Goal: Task Accomplishment & Management: Manage account settings

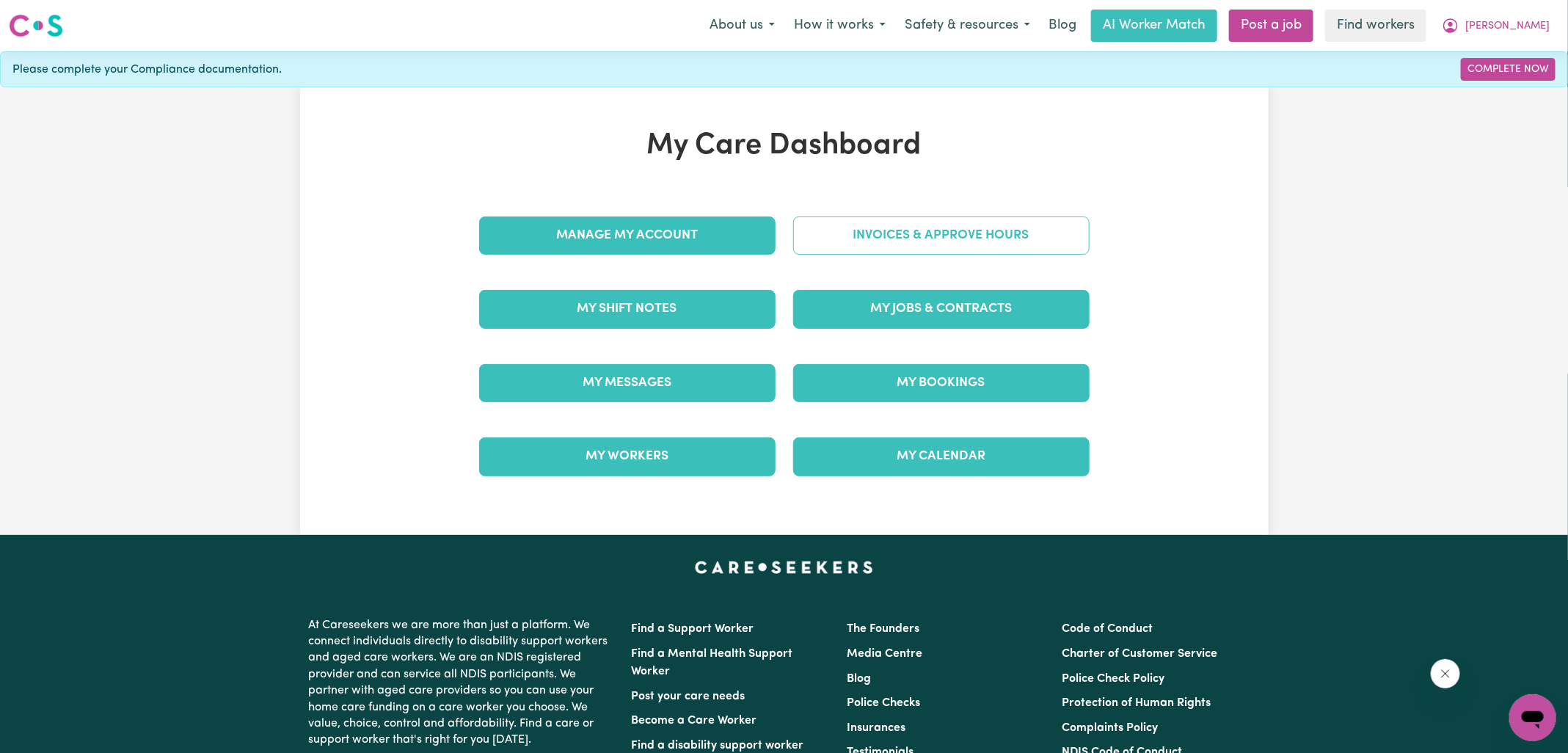
click at [828, 228] on link "Invoices & Approve Hours" at bounding box center [941, 235] width 296 height 38
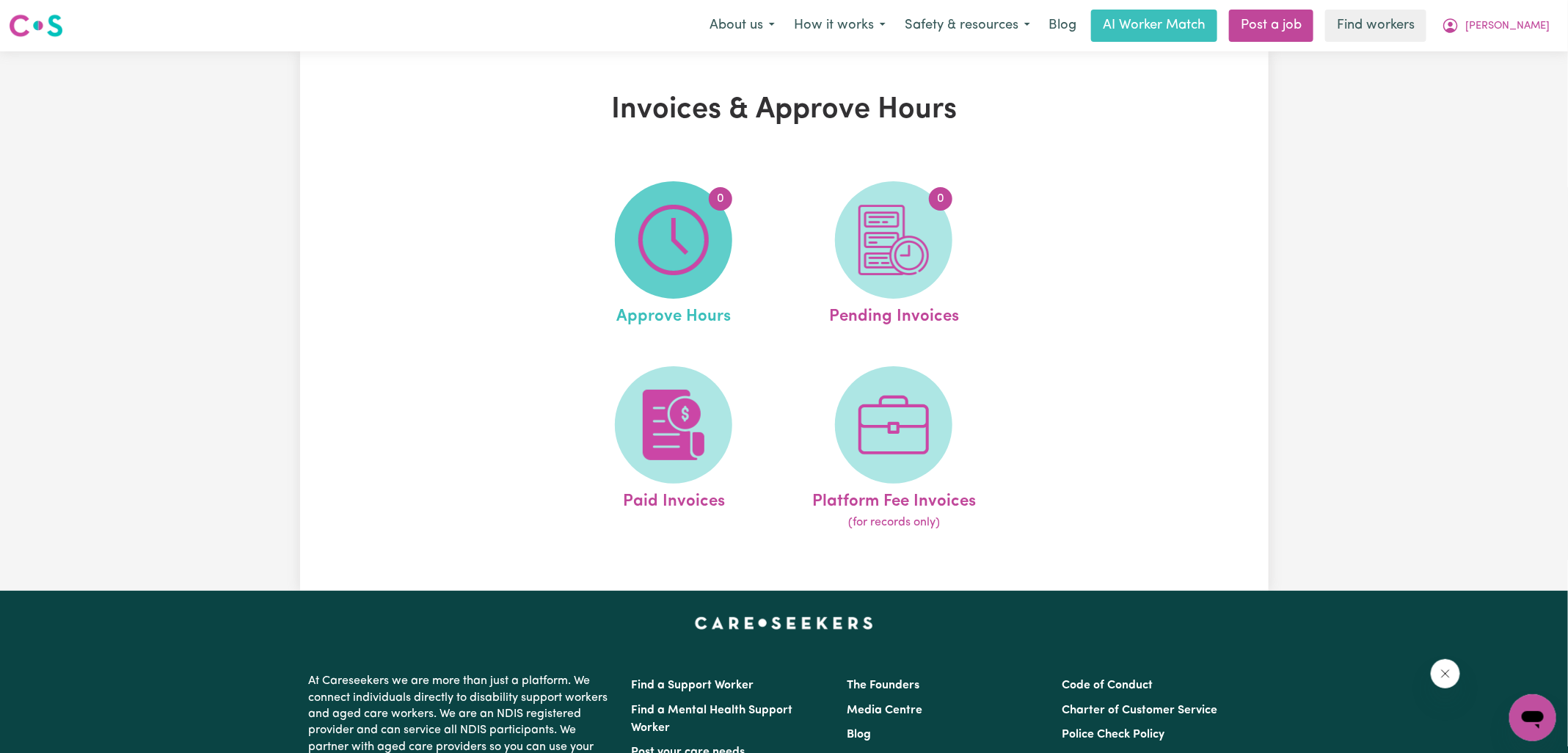
click at [708, 234] on img at bounding box center [673, 239] width 70 height 70
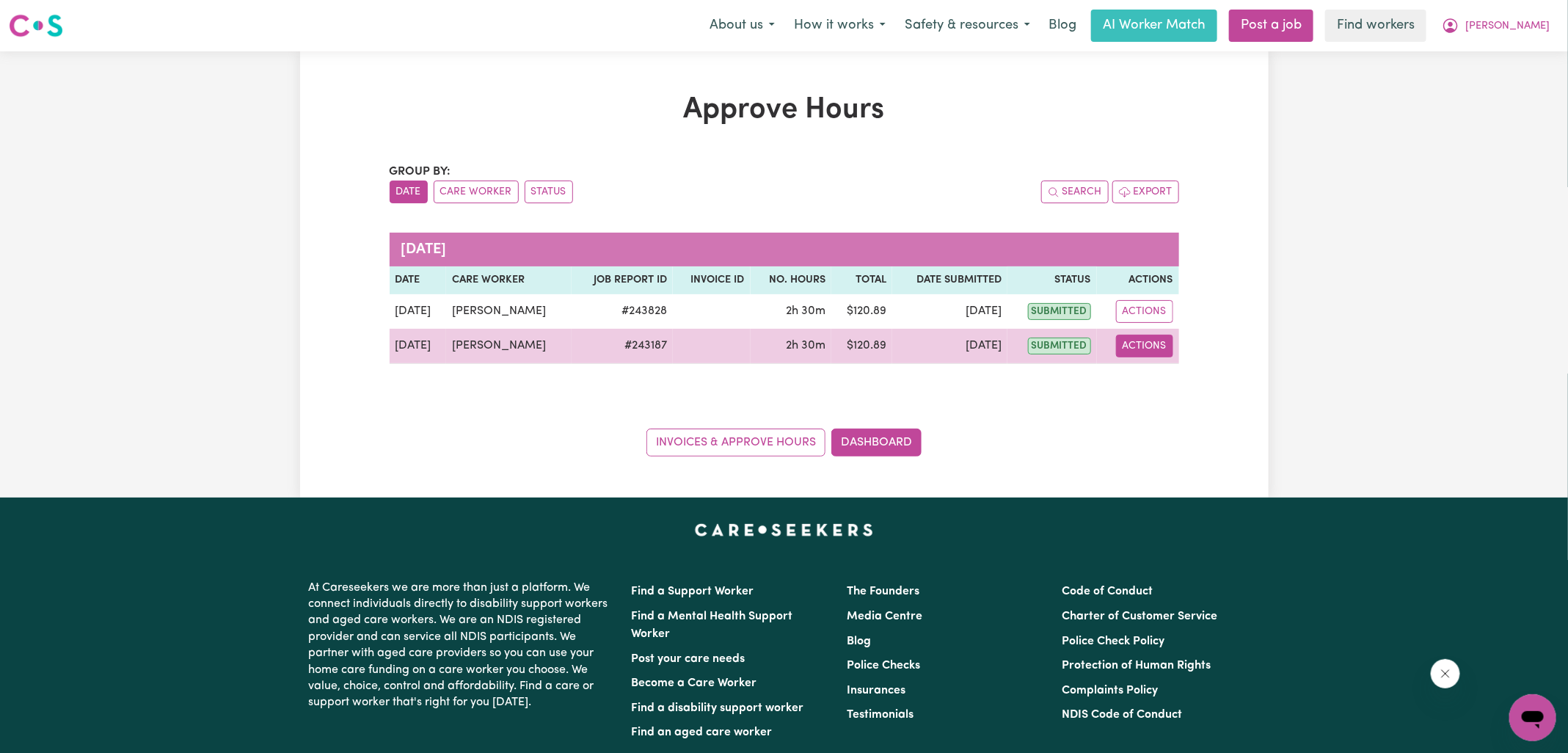
click at [1139, 339] on button "Actions" at bounding box center [1145, 345] width 57 height 22
click at [1187, 381] on link "View Job Report" at bounding box center [1182, 379] width 125 height 29
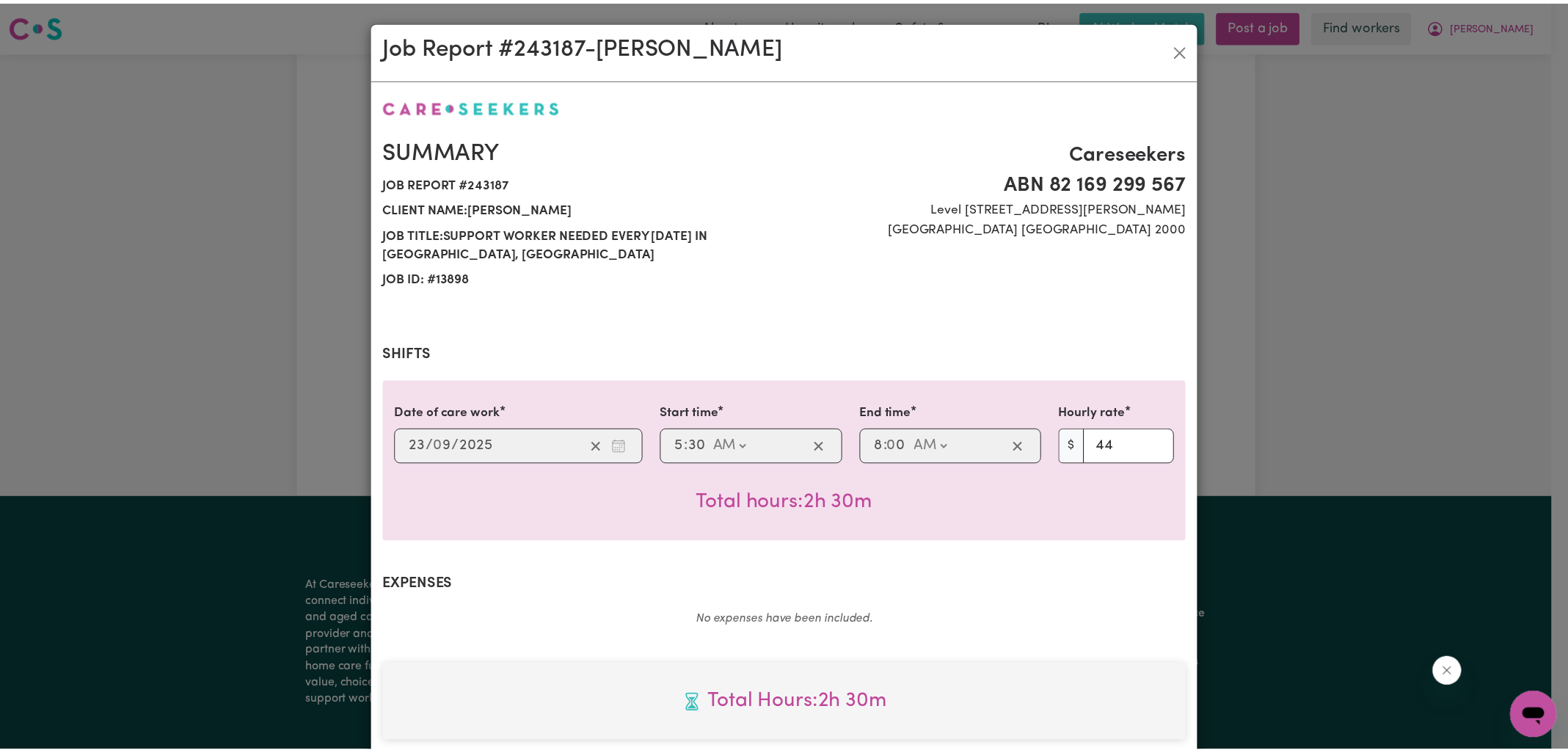
scroll to position [396, 0]
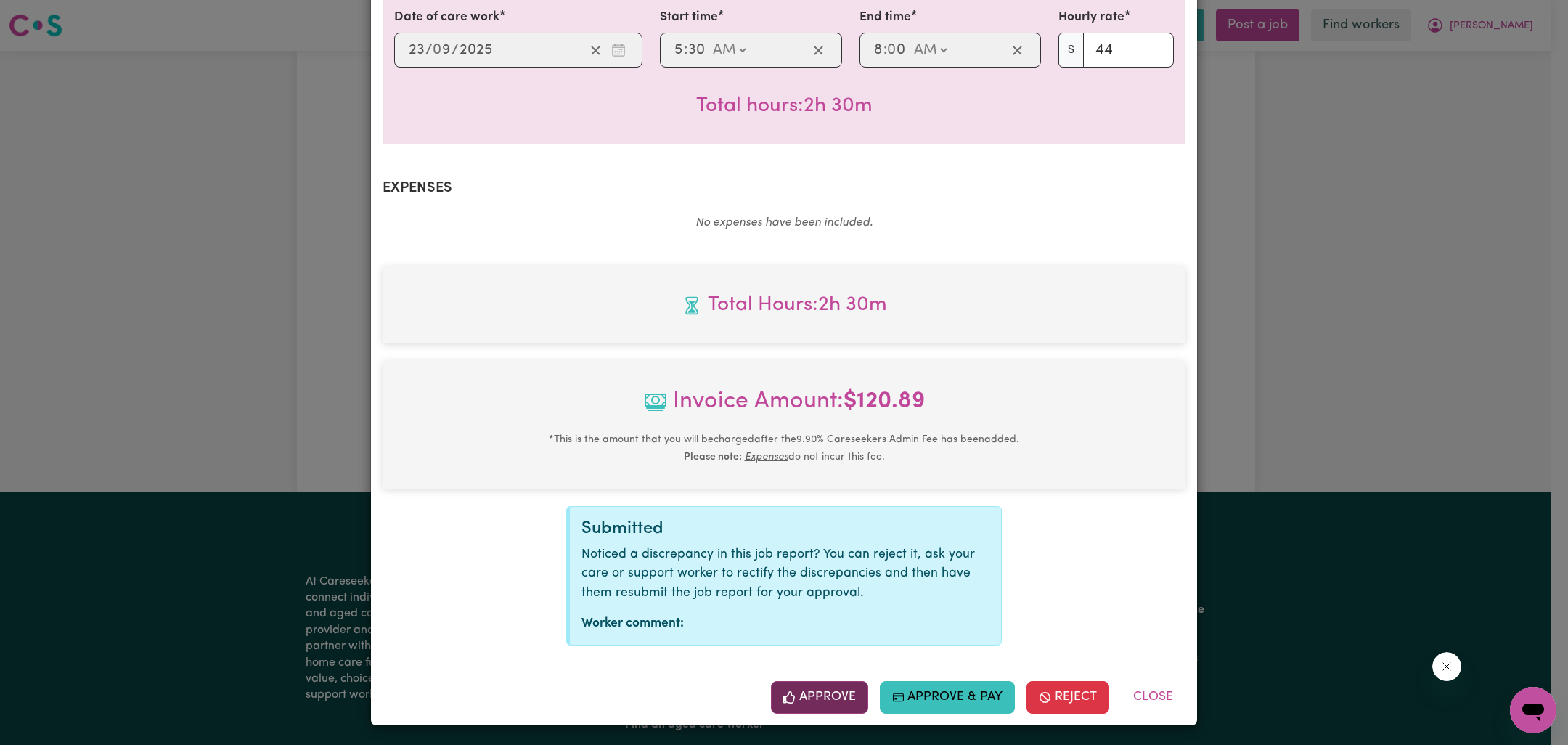
click at [793, 685] on button "Approve" at bounding box center [820, 697] width 97 height 32
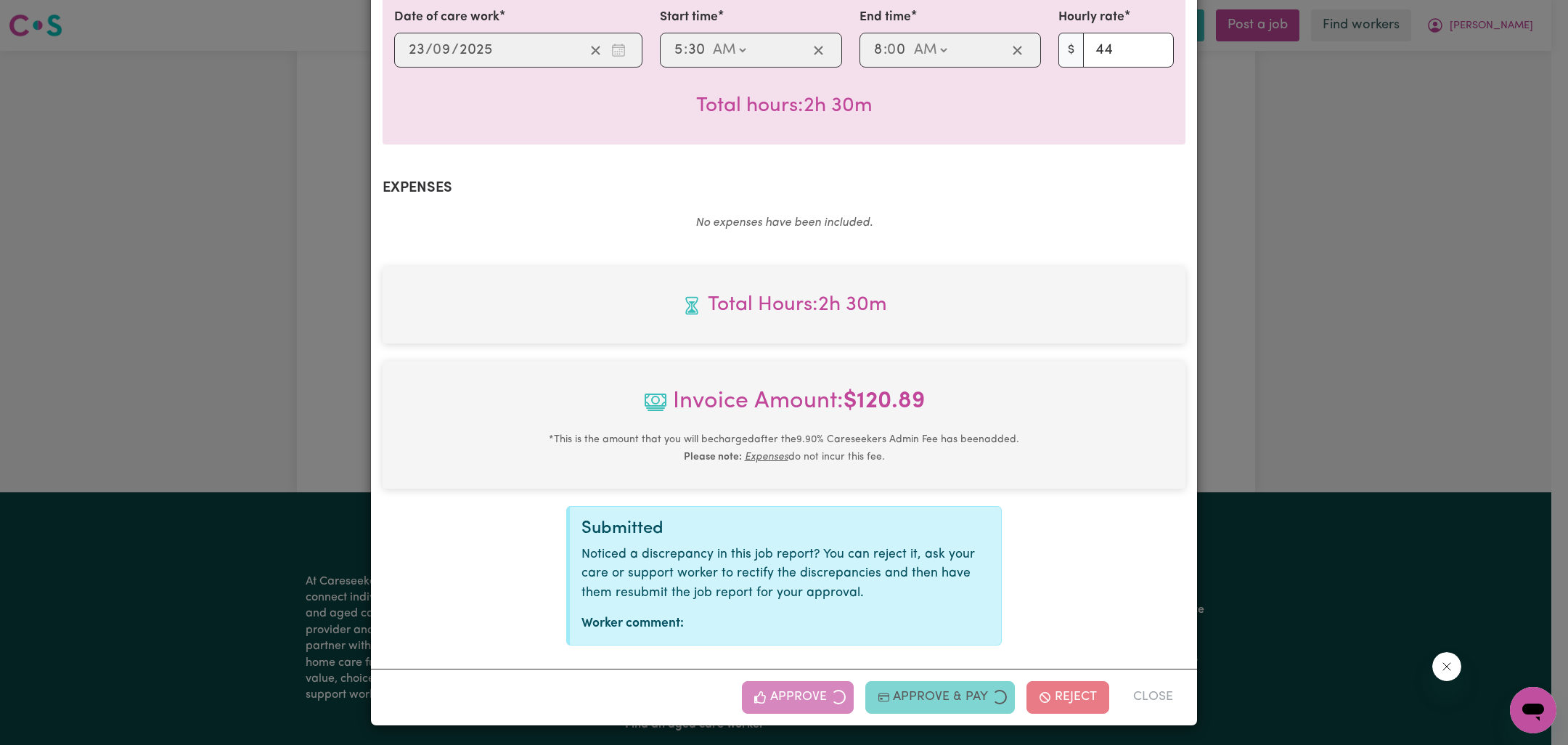
click at [1233, 424] on div "Job Report # 243187 - [PERSON_NAME] Summary Job report # 243187 Client name: [P…" at bounding box center [784, 372] width 1568 height 745
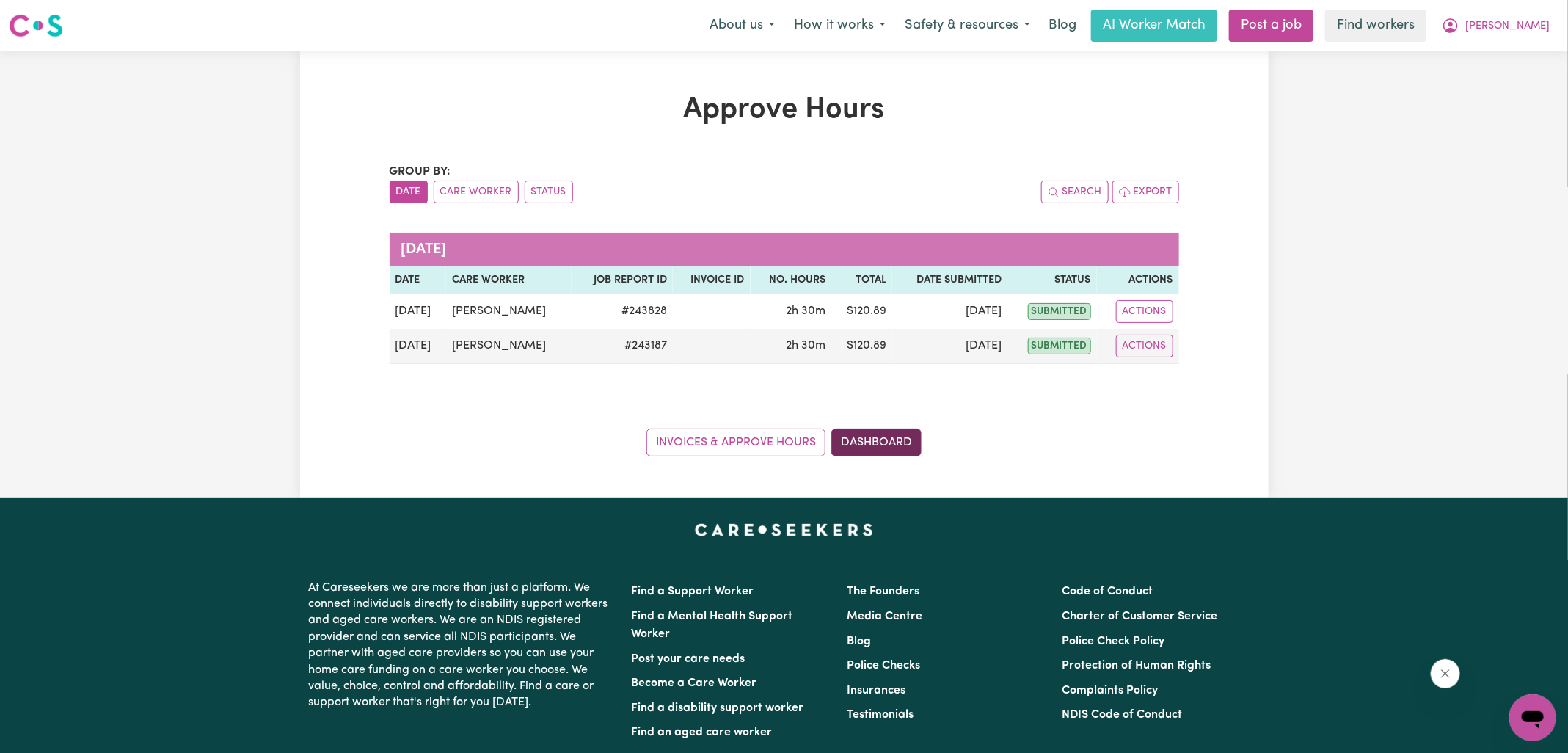
click at [899, 440] on link "Dashboard" at bounding box center [876, 443] width 91 height 28
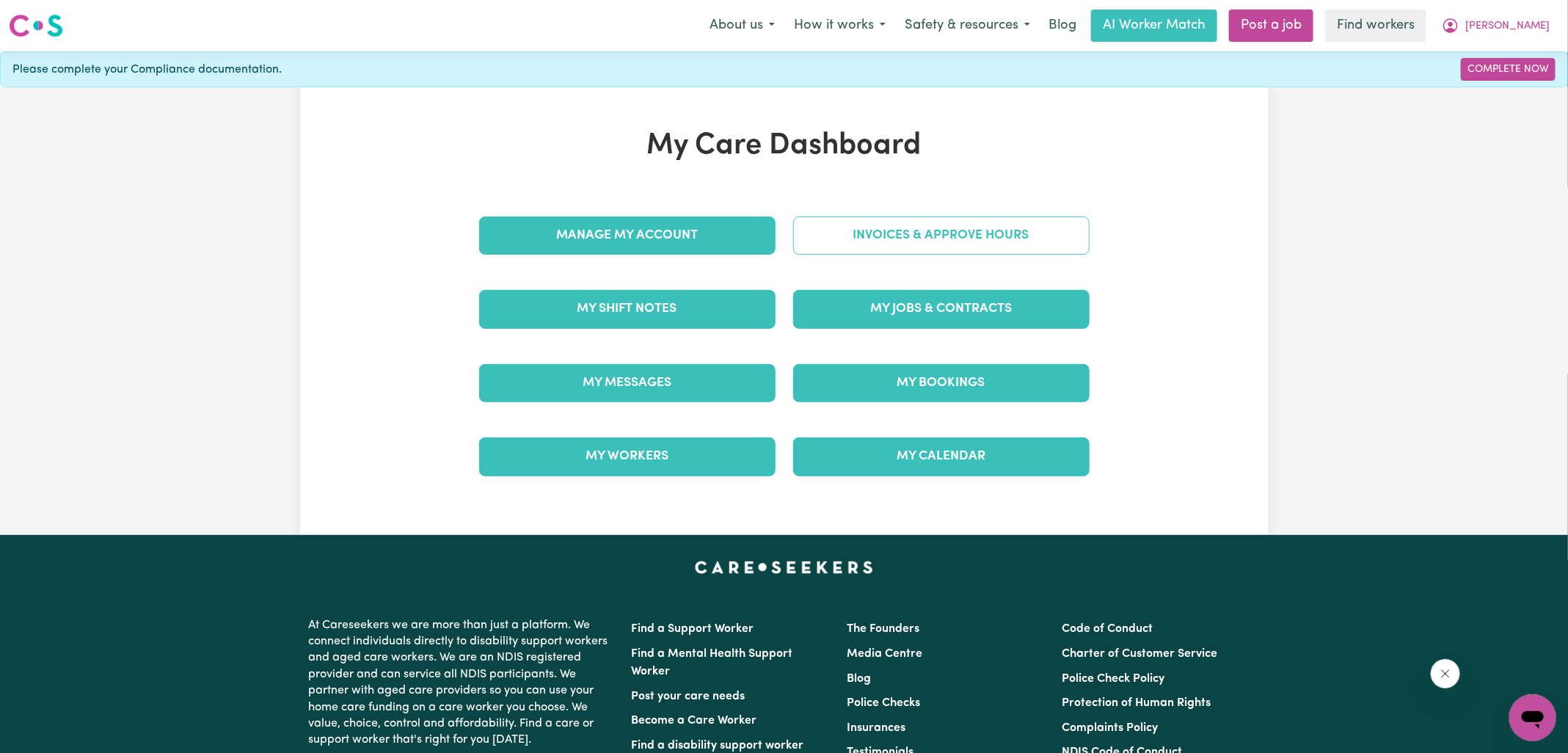
click at [897, 243] on link "Invoices & Approve Hours" at bounding box center [941, 235] width 296 height 38
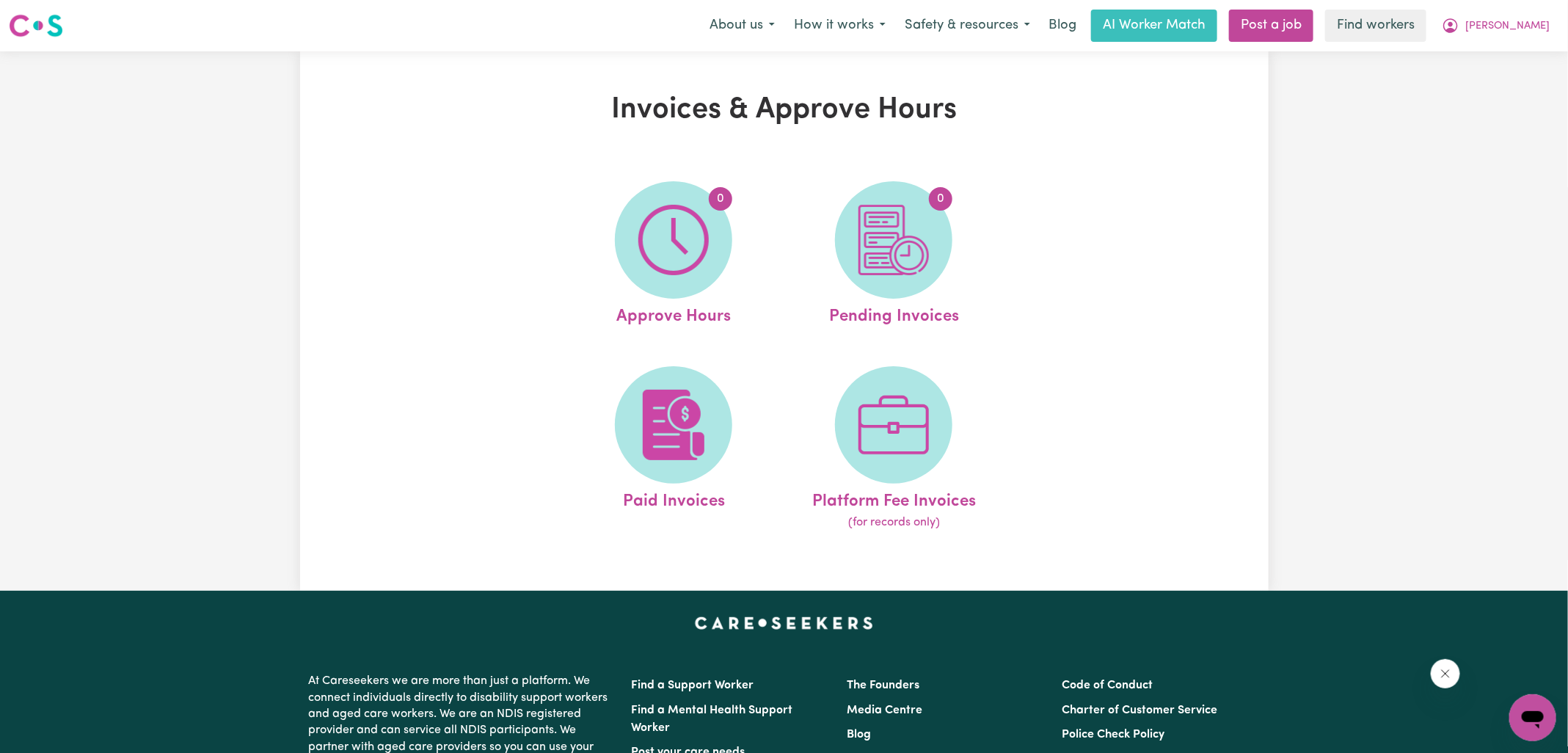
click at [900, 248] on img at bounding box center [893, 239] width 70 height 70
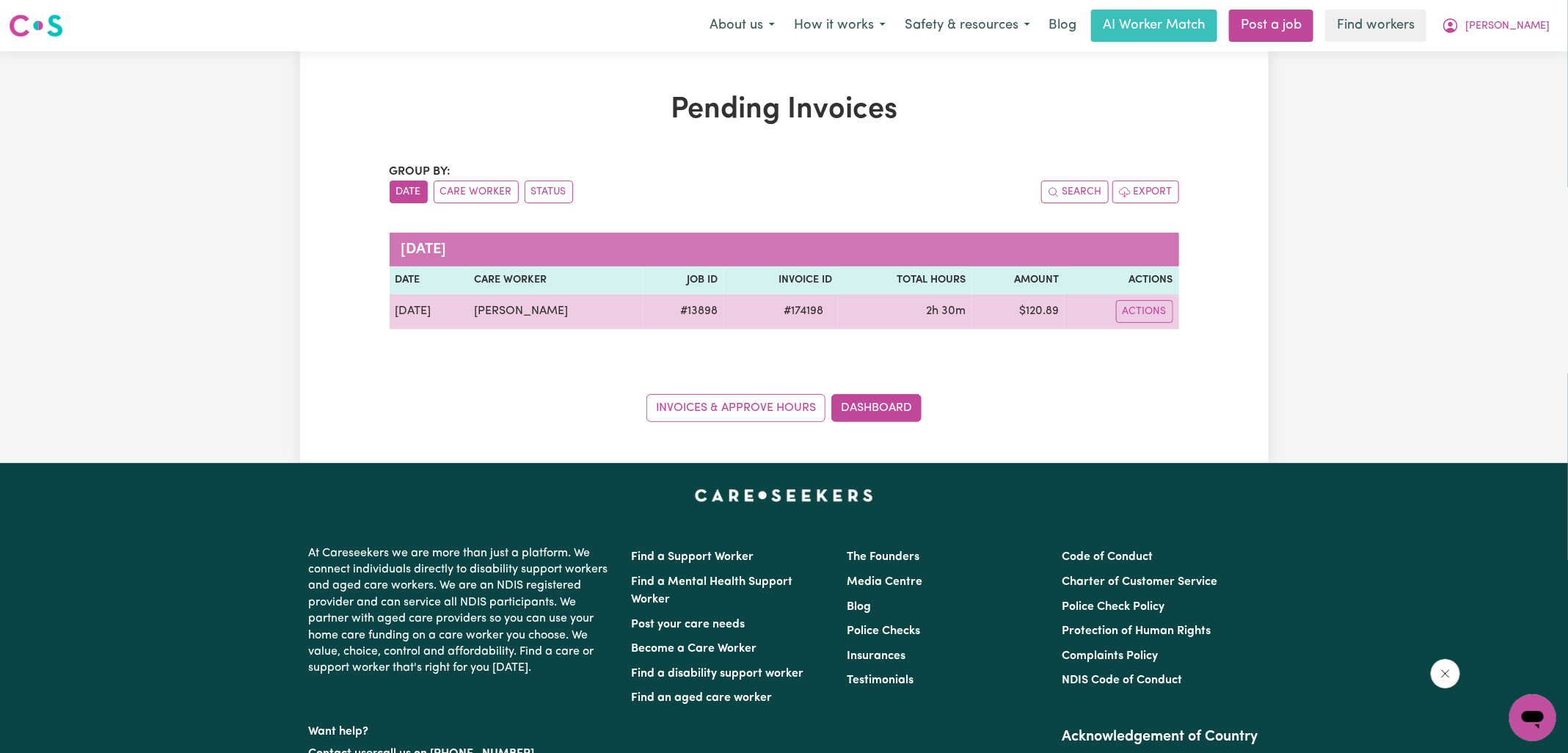
click at [793, 308] on span "# 174198" at bounding box center [803, 311] width 57 height 18
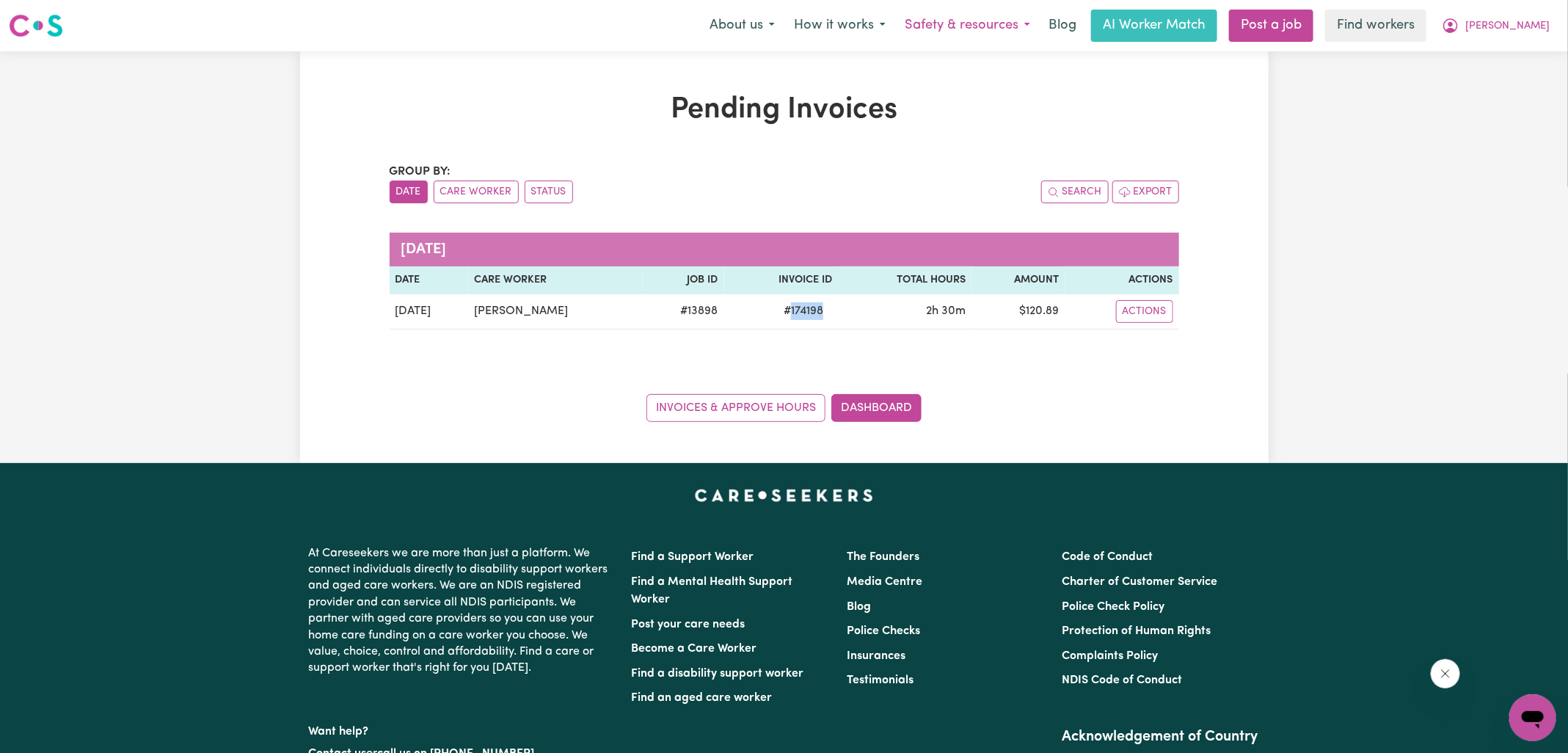
copy span "174198"
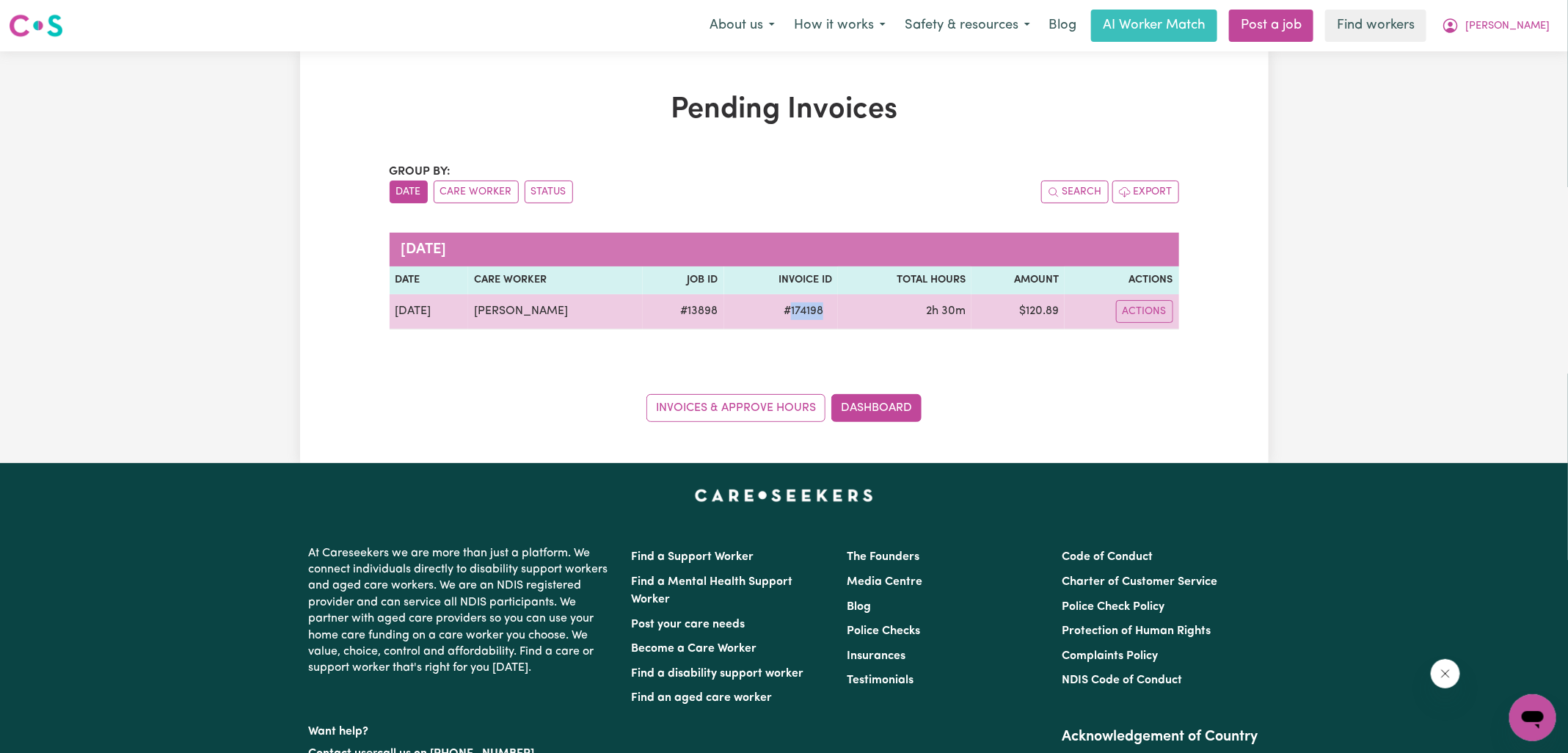
click at [1040, 305] on td "$ 120.89" at bounding box center [1018, 311] width 93 height 35
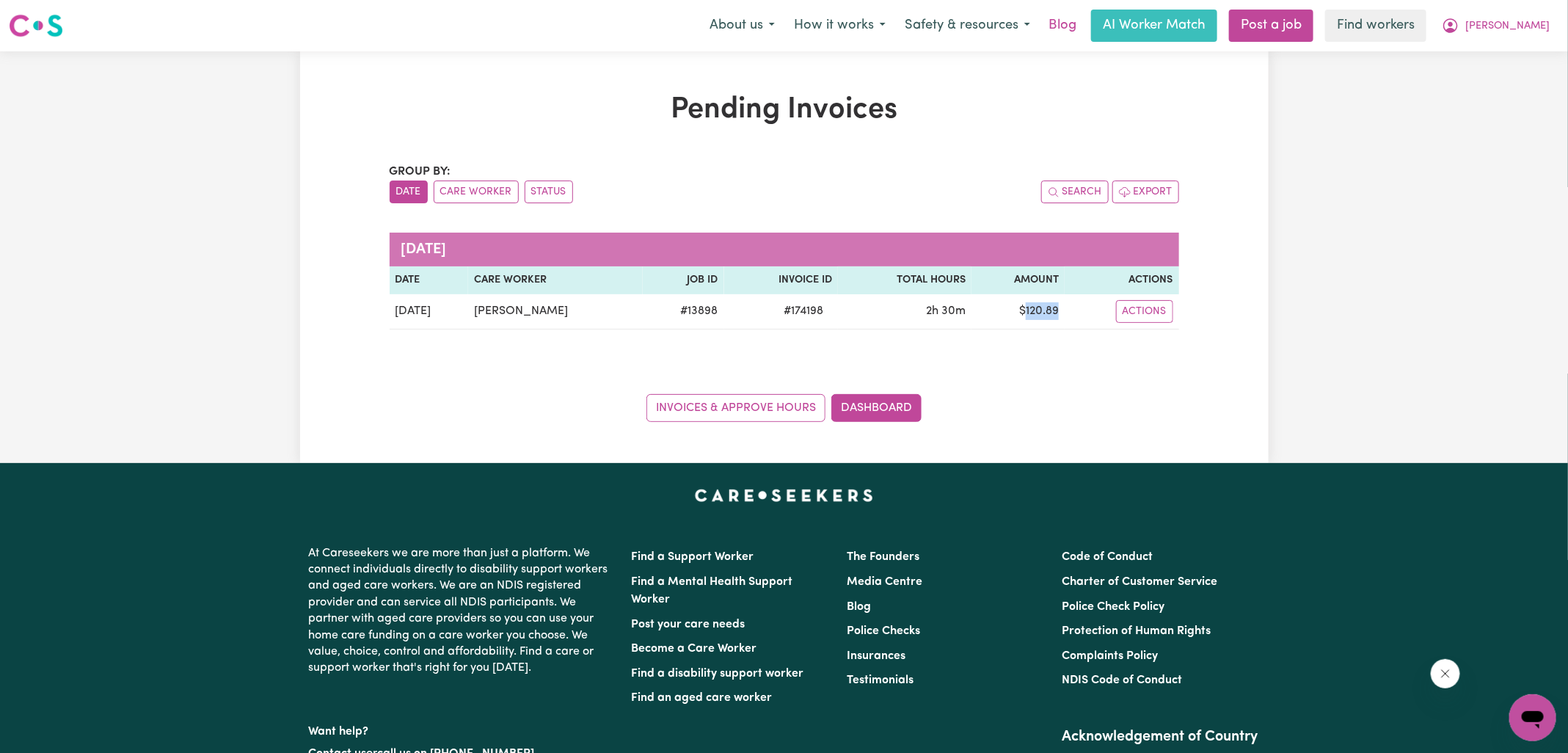
copy td "120.89"
drag, startPoint x: 1484, startPoint y: 21, endPoint x: 1483, endPoint y: 38, distance: 17.0
click at [1457, 21] on icon "My Account" at bounding box center [1450, 26] width 15 height 15
click at [1477, 74] on link "Logout" at bounding box center [1501, 84] width 116 height 28
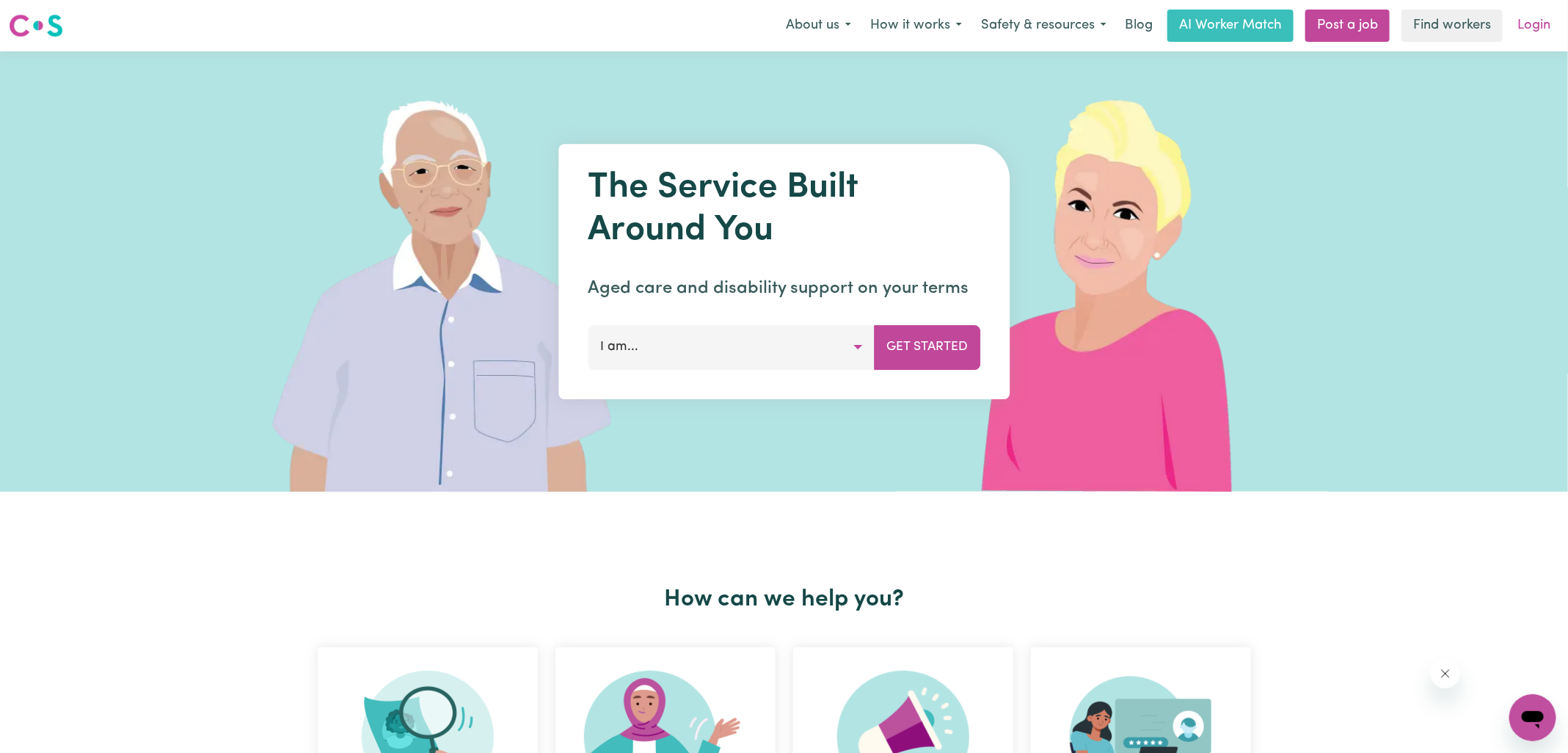
click at [1539, 29] on link "Login" at bounding box center [1533, 26] width 50 height 33
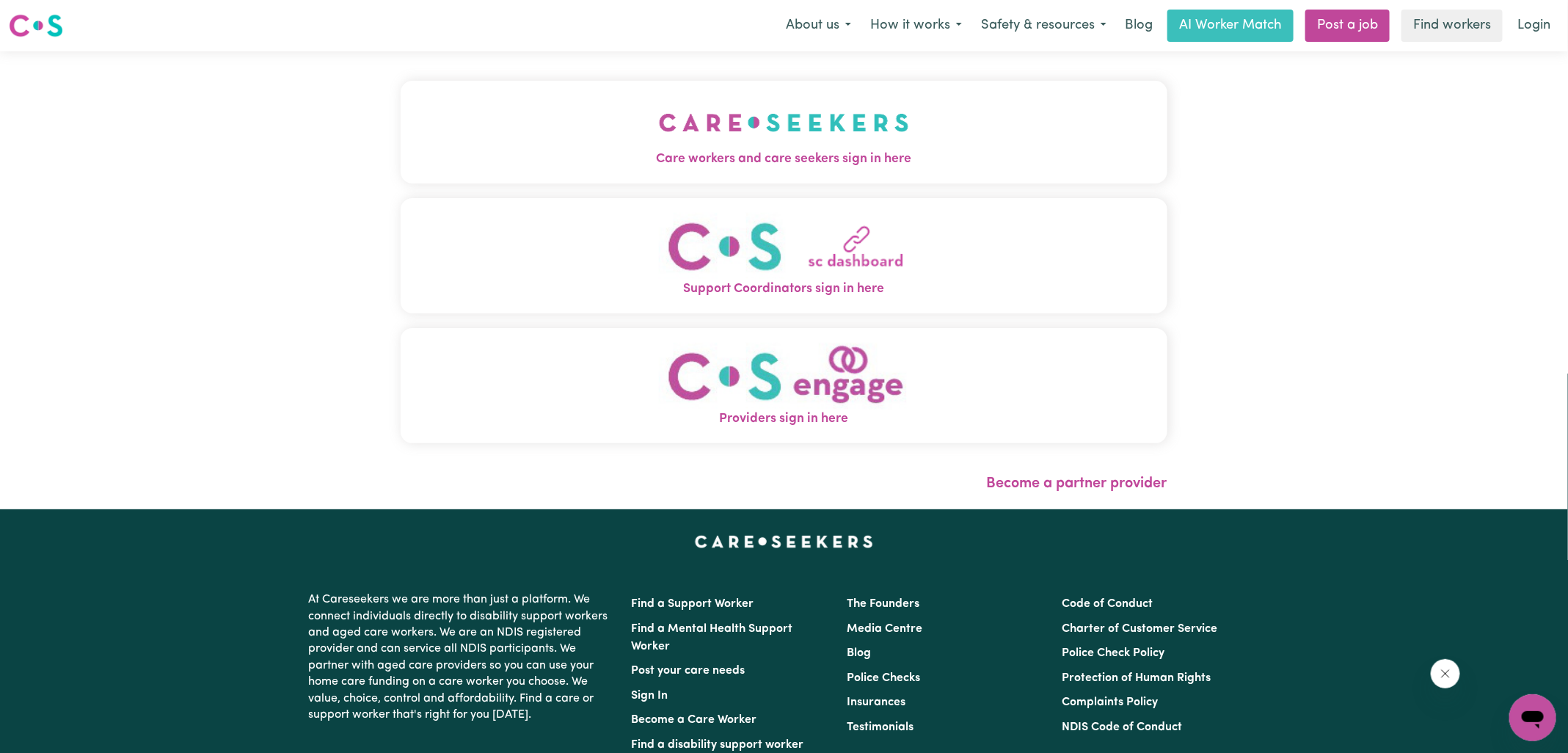
click at [690, 117] on img "Care workers and care seekers sign in here" at bounding box center [783, 122] width 250 height 54
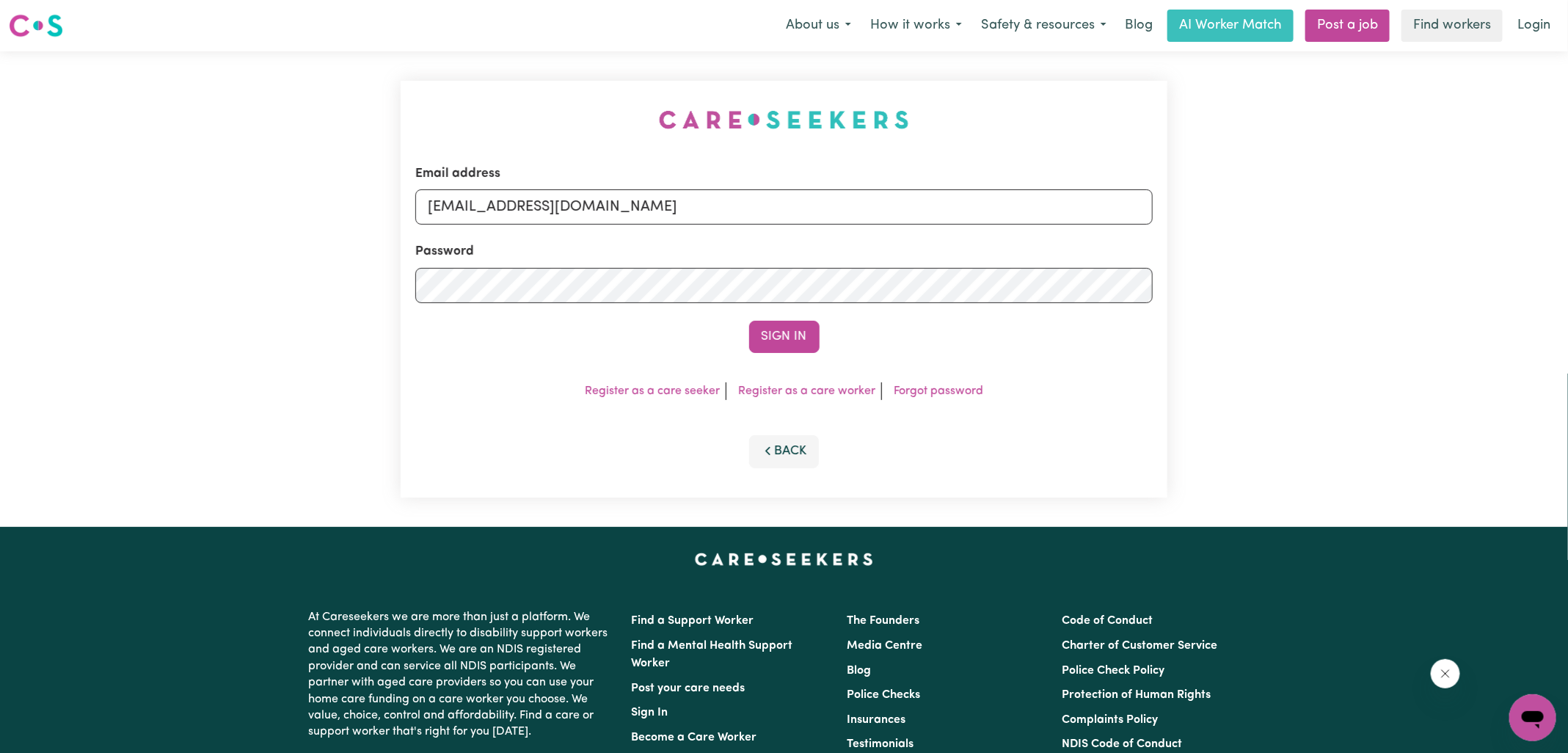
click at [596, 62] on div "Email address [EMAIL_ADDRESS][DOMAIN_NAME] Password Sign In Register as a care …" at bounding box center [783, 289] width 784 height 475
click at [1068, 267] on form "Email address [EMAIL_ADDRESS][DOMAIN_NAME] Password Sign In" at bounding box center [784, 258] width 738 height 189
type input "[EMAIL_ADDRESS][DOMAIN_NAME]"
click at [749, 320] on button "Sign In" at bounding box center [784, 337] width 70 height 33
